Goal: Information Seeking & Learning: Learn about a topic

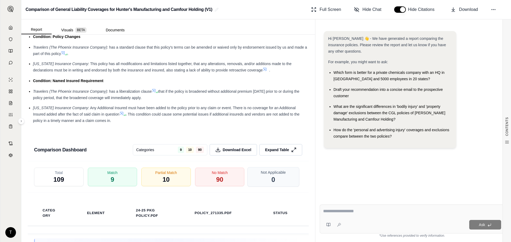
scroll to position [1025, 0]
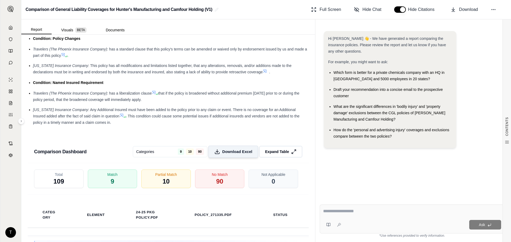
click at [236, 153] on span "Download Excel" at bounding box center [237, 152] width 30 height 6
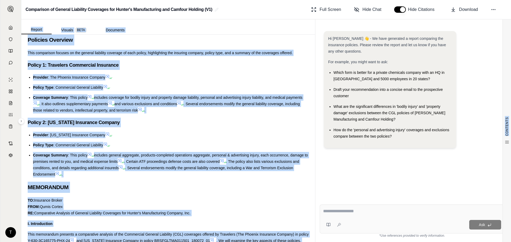
scroll to position [95, 0]
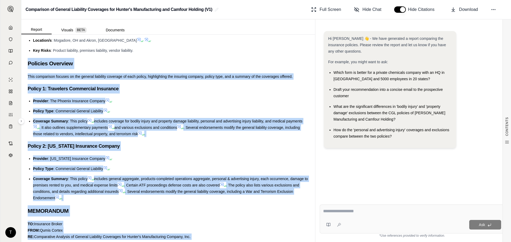
drag, startPoint x: 99, startPoint y: 151, endPoint x: 28, endPoint y: 66, distance: 110.3
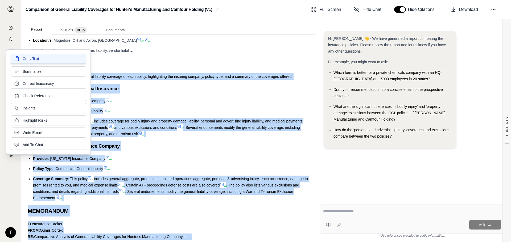
click at [65, 61] on button "Copy Text" at bounding box center [49, 59] width 76 height 10
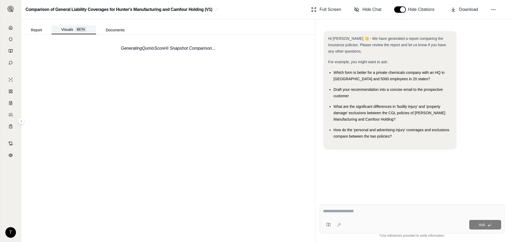
click at [72, 32] on button "Visuals BETA" at bounding box center [74, 29] width 44 height 9
click at [122, 31] on button "Documents" at bounding box center [115, 30] width 38 height 9
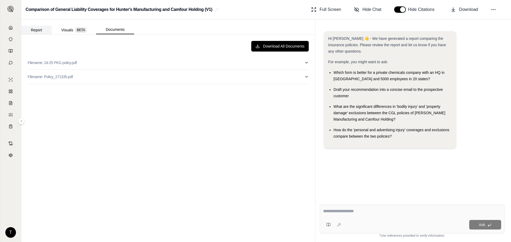
click at [45, 31] on button "Report" at bounding box center [36, 30] width 30 height 9
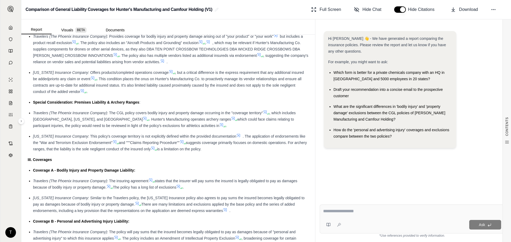
scroll to position [408, 0]
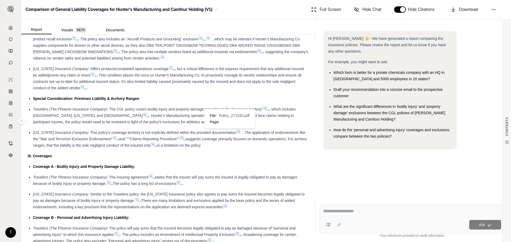
click at [236, 133] on icon at bounding box center [238, 132] width 4 height 4
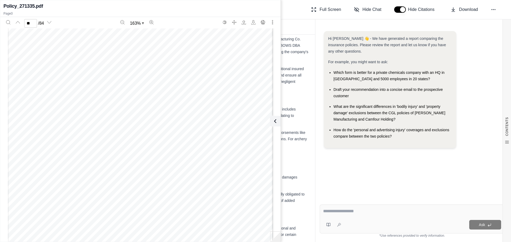
scroll to position [8098, 0]
type input "**"
click at [288, 23] on div "Report Visuals BETA Documents" at bounding box center [168, 26] width 294 height 15
click at [274, 123] on icon at bounding box center [274, 121] width 6 height 6
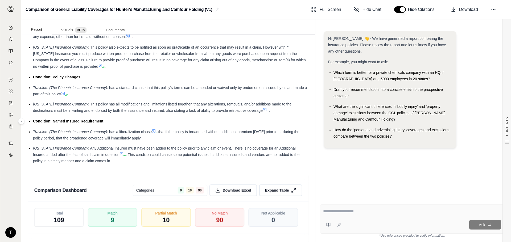
scroll to position [993, 0]
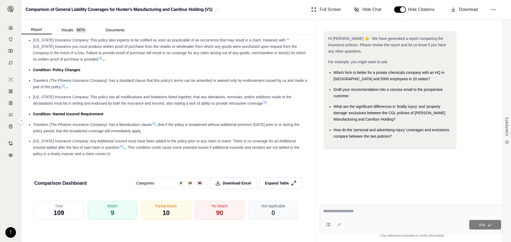
click at [350, 212] on textarea at bounding box center [412, 211] width 178 height 6
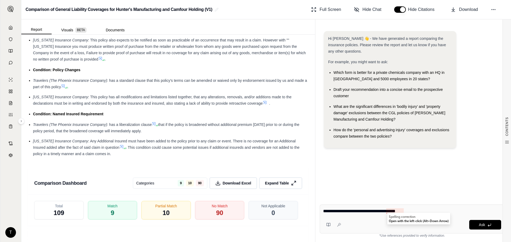
drag, startPoint x: 395, startPoint y: 211, endPoint x: 391, endPoint y: 211, distance: 3.7
click at [391, 211] on textarea "**********" at bounding box center [412, 211] width 178 height 6
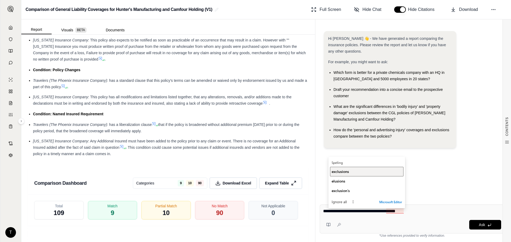
click at [344, 171] on span "exclusions" at bounding box center [339, 171] width 17 height 5
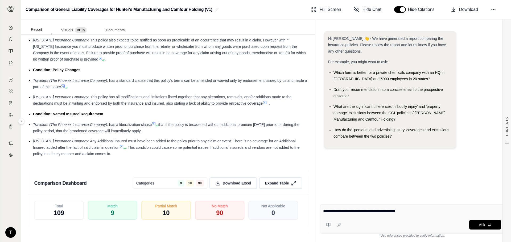
click at [421, 212] on textarea "**********" at bounding box center [412, 211] width 178 height 6
type textarea "**********"
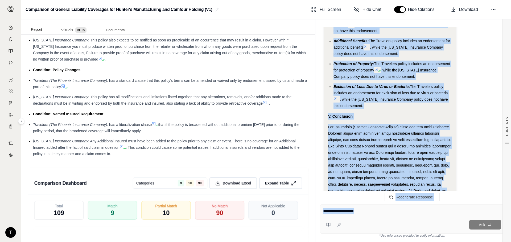
scroll to position [2766, 0]
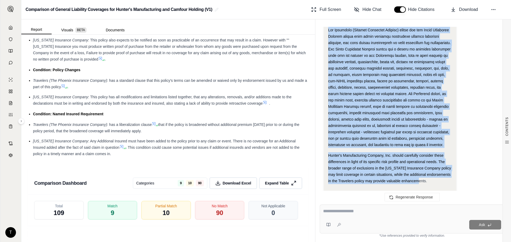
drag, startPoint x: 328, startPoint y: 86, endPoint x: 438, endPoint y: 159, distance: 132.7
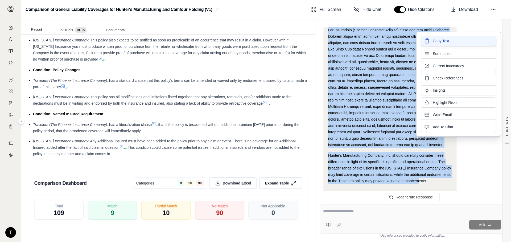
click at [437, 44] on button "Copy Text" at bounding box center [459, 41] width 76 height 10
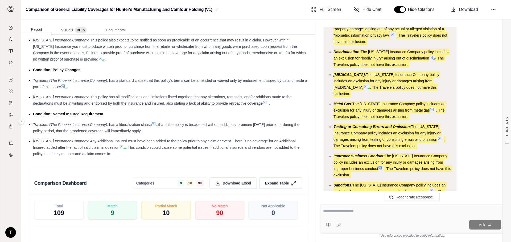
scroll to position [1089, 0]
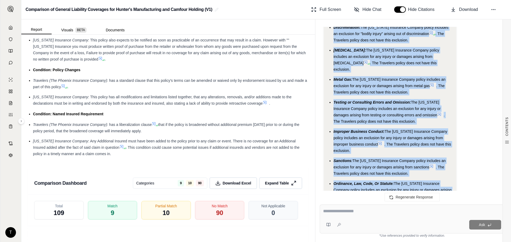
click at [378, 144] on icon at bounding box center [380, 144] width 4 height 4
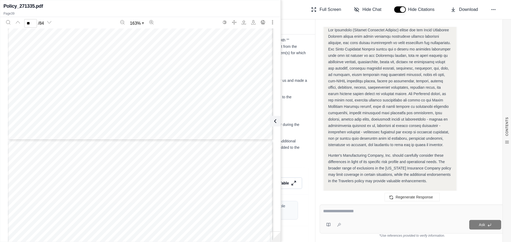
scroll to position [15864, 0]
type input "**"
